Goal: Navigation & Orientation: Find specific page/section

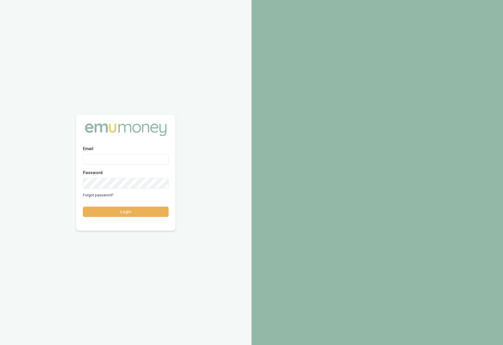
type input "[PERSON_NAME][EMAIL_ADDRESS][DOMAIN_NAME]"
click at [153, 215] on button "Login" at bounding box center [126, 212] width 86 height 10
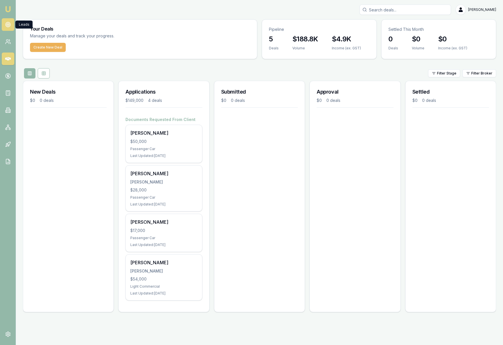
click at [7, 26] on icon at bounding box center [8, 25] width 6 height 6
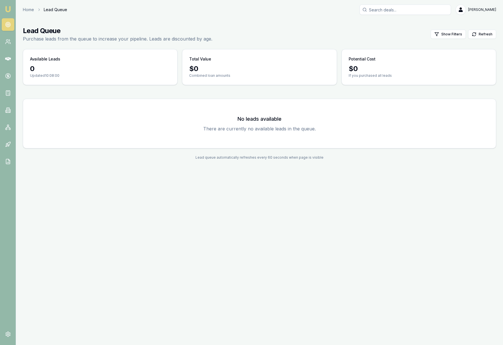
click at [7, 26] on icon at bounding box center [8, 25] width 6 height 6
click at [108, 184] on div "Emu Broker Home Lead Queue Krish Babu Toggle Menu Lead Queue Purchase leads fro…" at bounding box center [251, 172] width 503 height 345
